Goal: Communication & Community: Answer question/provide support

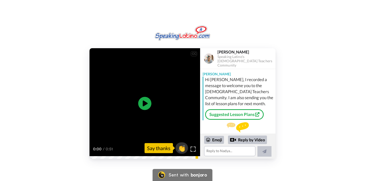
click at [141, 107] on icon at bounding box center [144, 103] width 13 height 13
click at [185, 151] on span "👏" at bounding box center [182, 148] width 16 height 10
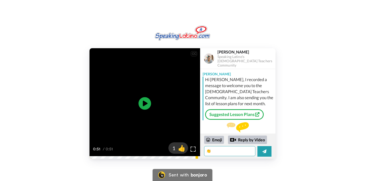
click at [220, 152] on textarea "👏" at bounding box center [229, 151] width 51 height 10
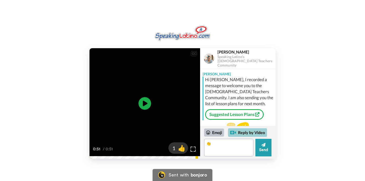
click at [238, 135] on div "Reply by Video" at bounding box center [247, 132] width 39 height 9
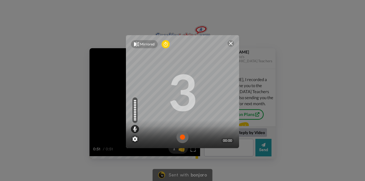
click at [181, 137] on img at bounding box center [182, 137] width 12 height 12
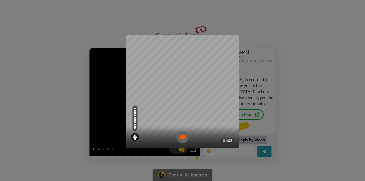
click at [184, 137] on img at bounding box center [182, 137] width 12 height 12
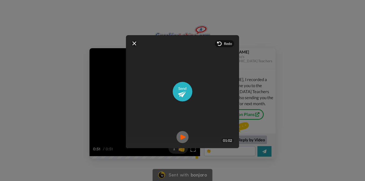
click at [180, 138] on img at bounding box center [182, 137] width 12 height 12
click at [231, 43] on img at bounding box center [231, 43] width 4 height 4
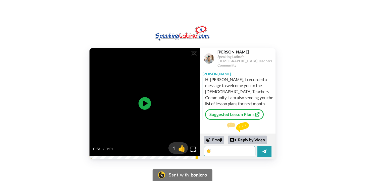
click at [226, 148] on textarea "👏" at bounding box center [229, 151] width 51 height 10
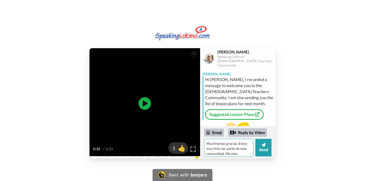
click at [214, 143] on textarea "Muchisimas gracias. Estoy muy feliz ser parte de esta comunidad. Me esta ayduda…" at bounding box center [228, 148] width 49 height 18
click at [240, 144] on textarea "Muchisimas gracias. Estoy muy feliz ser parte de esta comunidad. Me esta ayduda…" at bounding box center [228, 148] width 49 height 18
type textarea "Muchisimas gracias. Estoy muy feliz ser parte de esta comunidad. Me esta ayduda…"
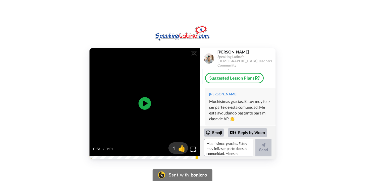
scroll to position [29, 0]
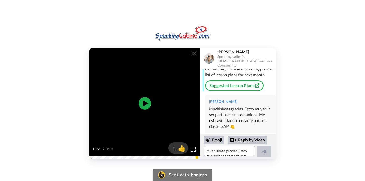
click at [221, 107] on div "Muchisimas gracias. Estoy muy feliz ser parte de esta comunidad. Me esta ayduda…" at bounding box center [240, 117] width 62 height 23
click at [209, 139] on icon at bounding box center [208, 140] width 4 height 4
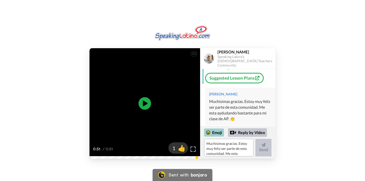
scroll to position [36, 0]
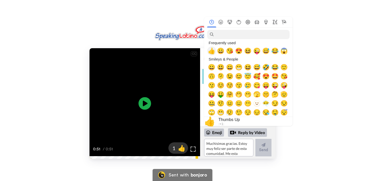
click at [209, 50] on span "👍" at bounding box center [212, 50] width 8 height 7
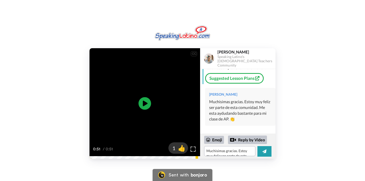
scroll to position [29, 0]
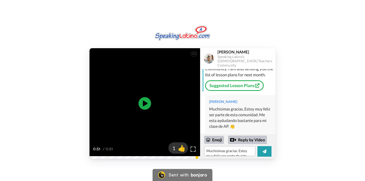
click at [109, 26] on div "CC Play/Pause 0:51 / 0:51 1 👍 [PERSON_NAME] Speaking [DEMOGRAPHIC_DATA] [DEMOGR…" at bounding box center [182, 88] width 365 height 141
